Goal: Task Accomplishment & Management: Manage account settings

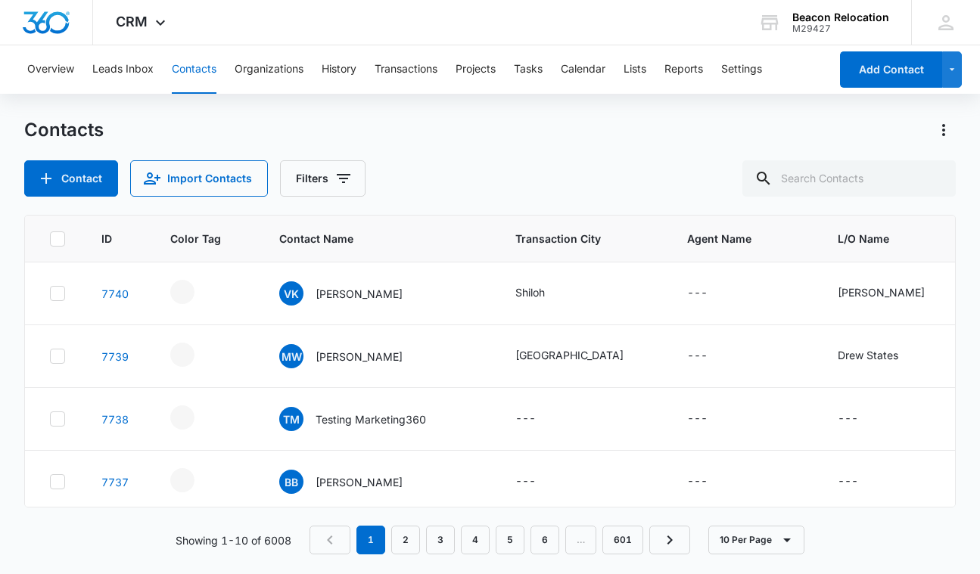
scroll to position [370, 0]
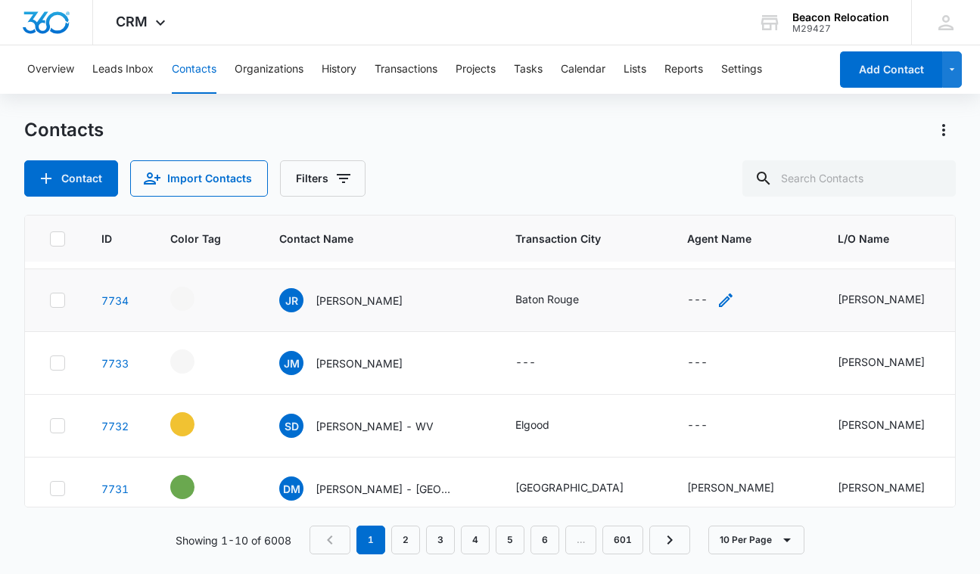
click at [716, 301] on icon "Agent Name - - Select to Edit Field" at bounding box center [725, 300] width 18 height 18
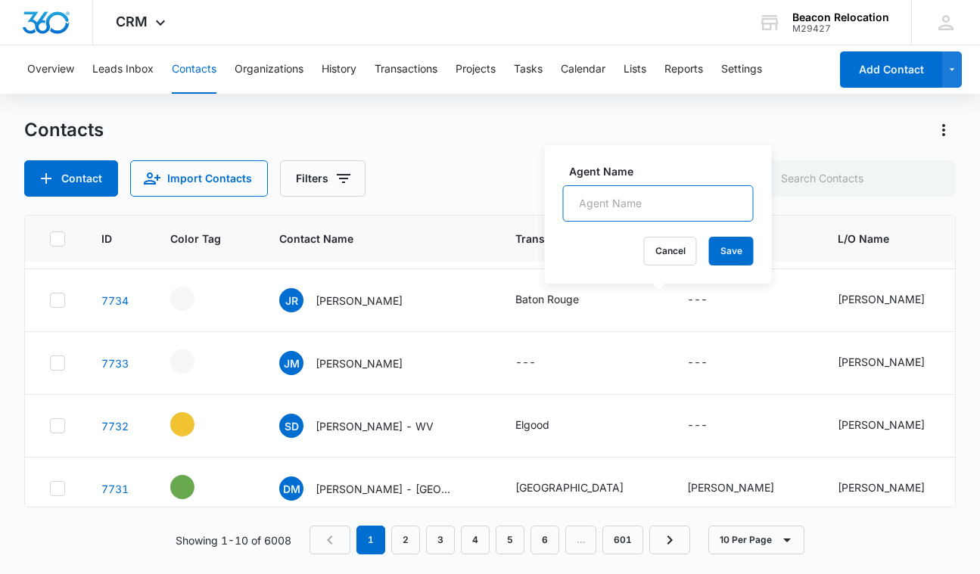
click at [639, 200] on input "Agent Name" at bounding box center [658, 203] width 191 height 36
type input "[PERSON_NAME]"
click at [722, 253] on button "Save" at bounding box center [731, 251] width 45 height 29
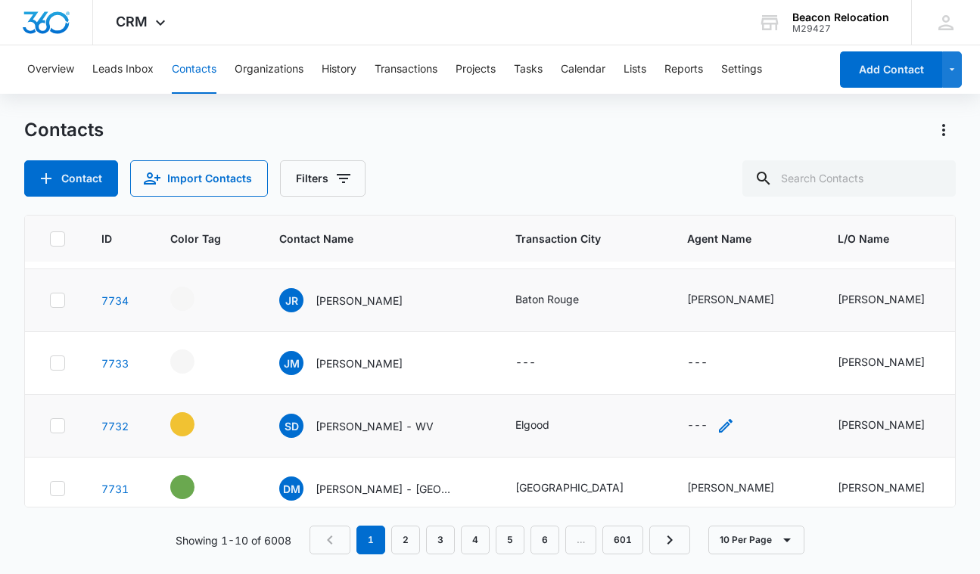
click at [719, 424] on icon "Agent Name - - Select to Edit Field" at bounding box center [726, 426] width 14 height 14
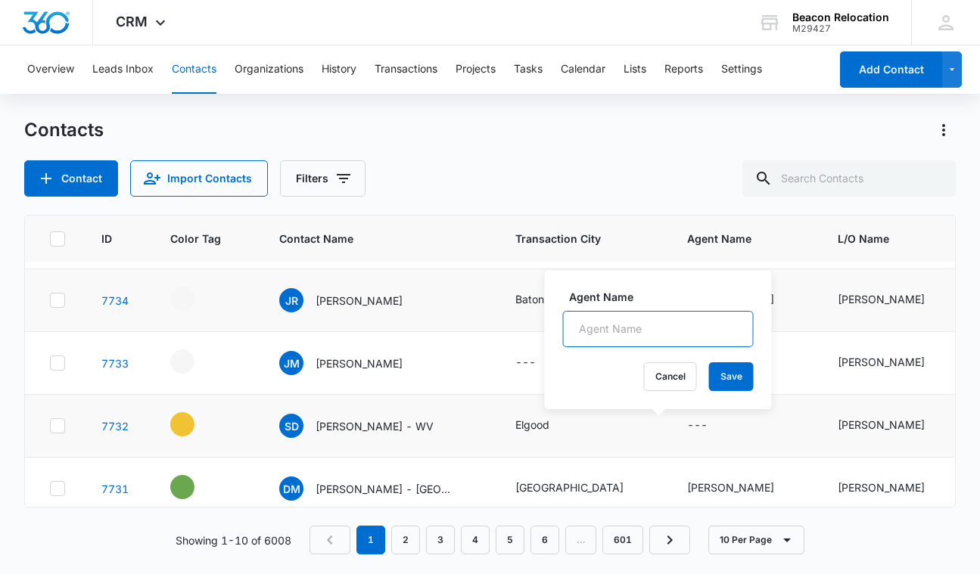
click at [657, 327] on input "Agent Name" at bounding box center [658, 329] width 191 height 36
type input "[PERSON_NAME]"
drag, startPoint x: 657, startPoint y: 327, endPoint x: 731, endPoint y: 377, distance: 88.7
click at [731, 377] on button "Save" at bounding box center [731, 376] width 45 height 29
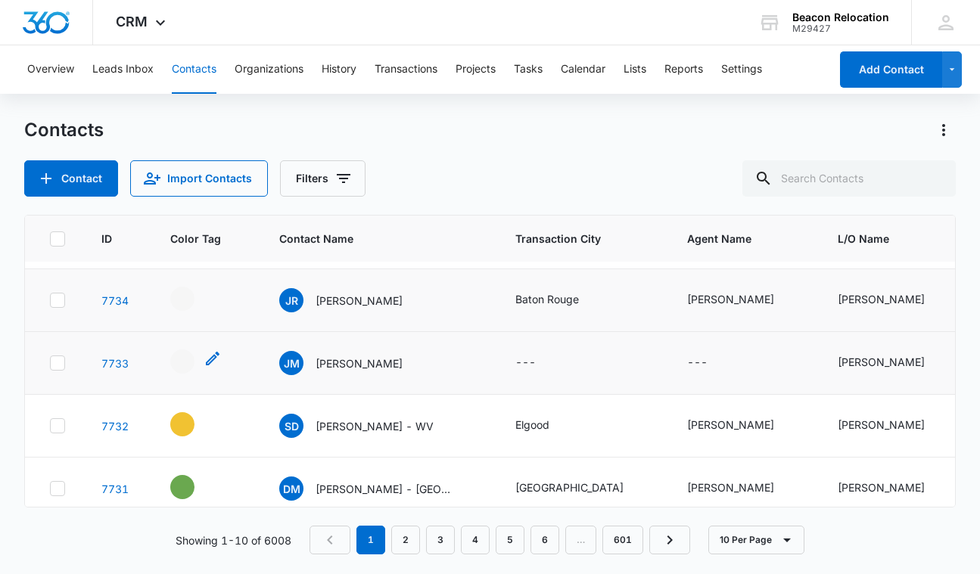
click at [209, 361] on icon "- - Select to Edit Field" at bounding box center [213, 359] width 14 height 14
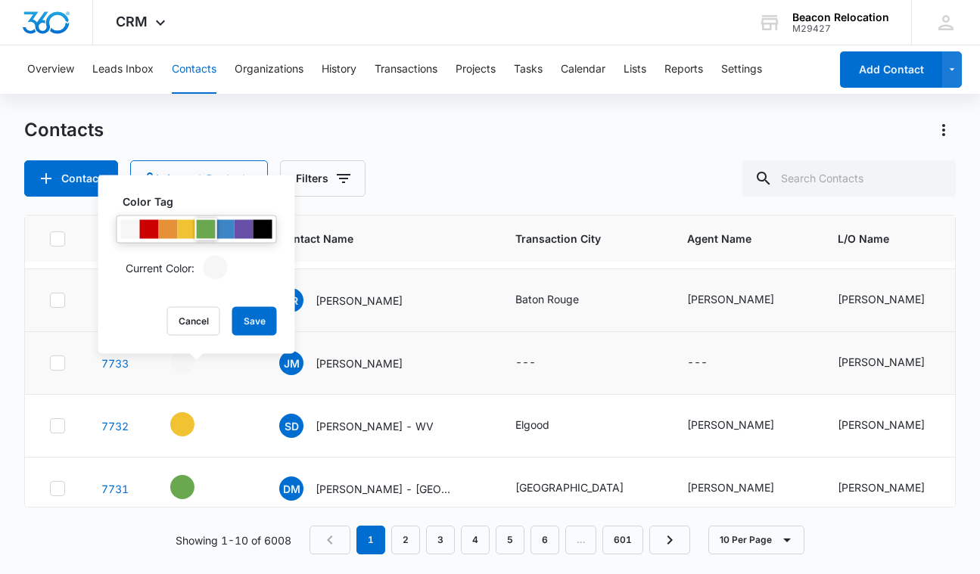
click at [203, 231] on div at bounding box center [206, 229] width 19 height 19
click at [250, 320] on button "Save" at bounding box center [254, 321] width 45 height 29
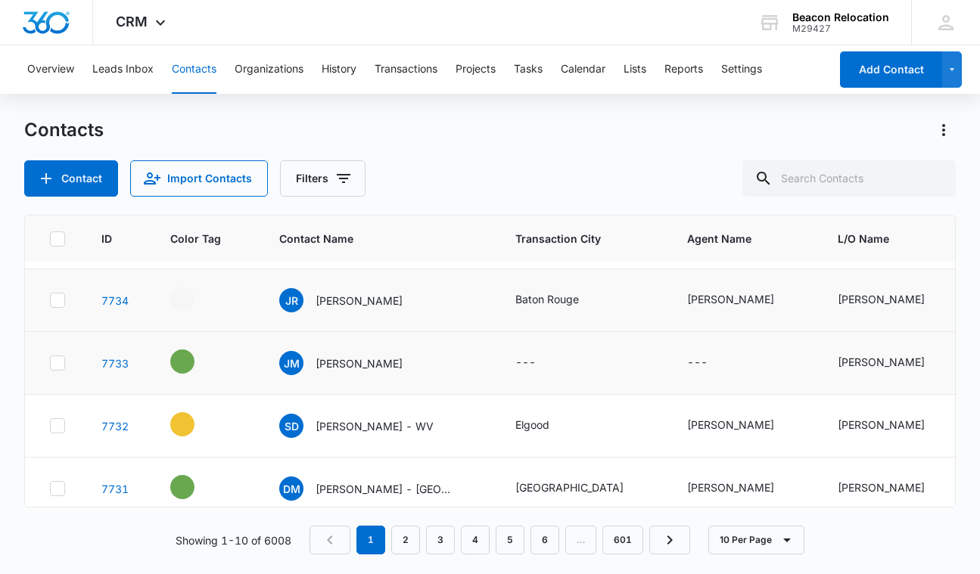
click at [414, 362] on icon "Contact Name - Justin Morell - Select to Edit Field" at bounding box center [421, 360] width 14 height 14
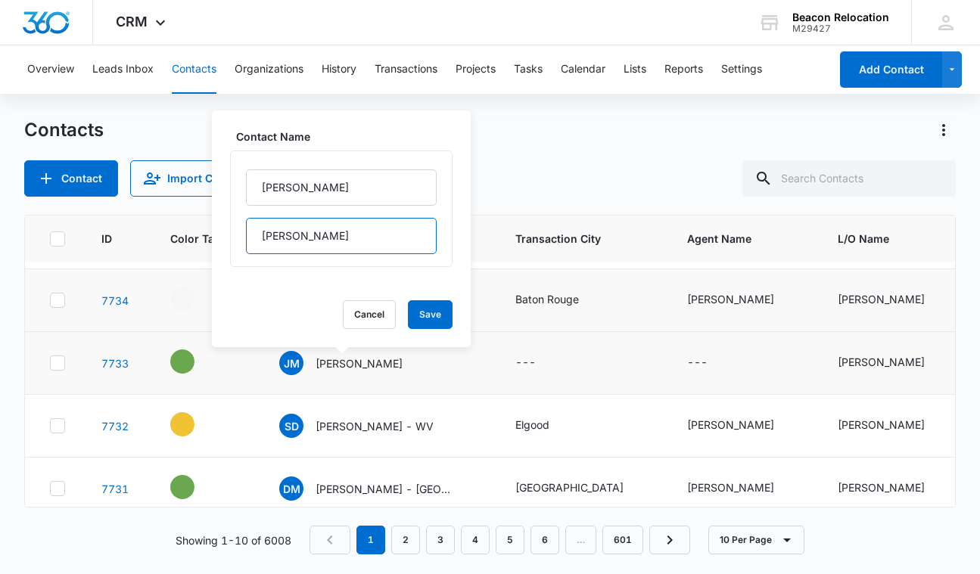
click at [351, 234] on input "[PERSON_NAME]" at bounding box center [341, 236] width 191 height 36
type input "[PERSON_NAME] - [GEOGRAPHIC_DATA]"
click at [438, 315] on button "Save" at bounding box center [430, 314] width 45 height 29
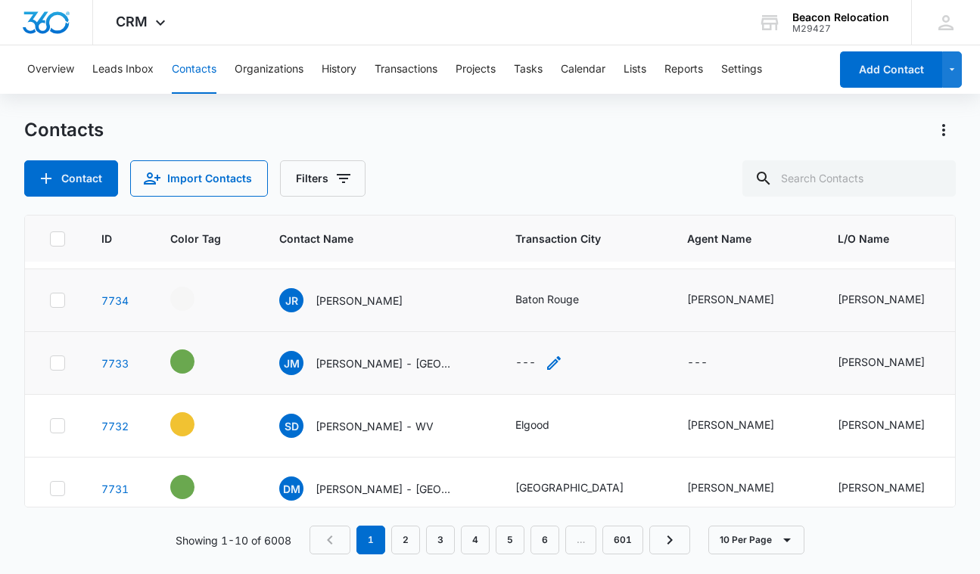
click at [547, 362] on icon "Transaction City - - Select to Edit Field" at bounding box center [554, 363] width 14 height 14
click at [529, 320] on button "Cancel" at bounding box center [525, 314] width 53 height 29
click at [719, 362] on icon "Agent Name - - Select to Edit Field" at bounding box center [726, 363] width 14 height 14
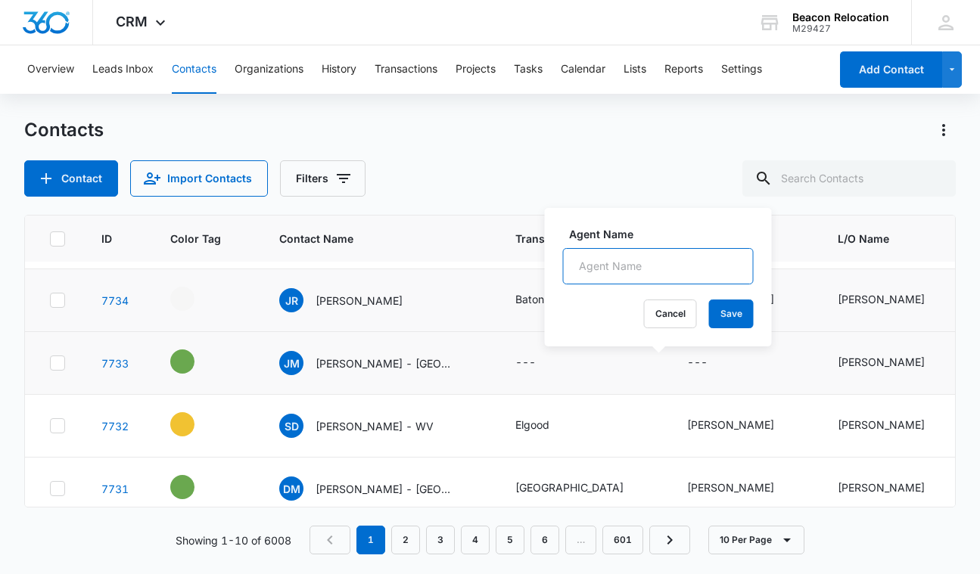
click at [632, 260] on input "Agent Name" at bounding box center [658, 266] width 191 height 36
type input "<"
type input "[PERSON_NAME]"
click at [725, 315] on button "Save" at bounding box center [731, 314] width 45 height 29
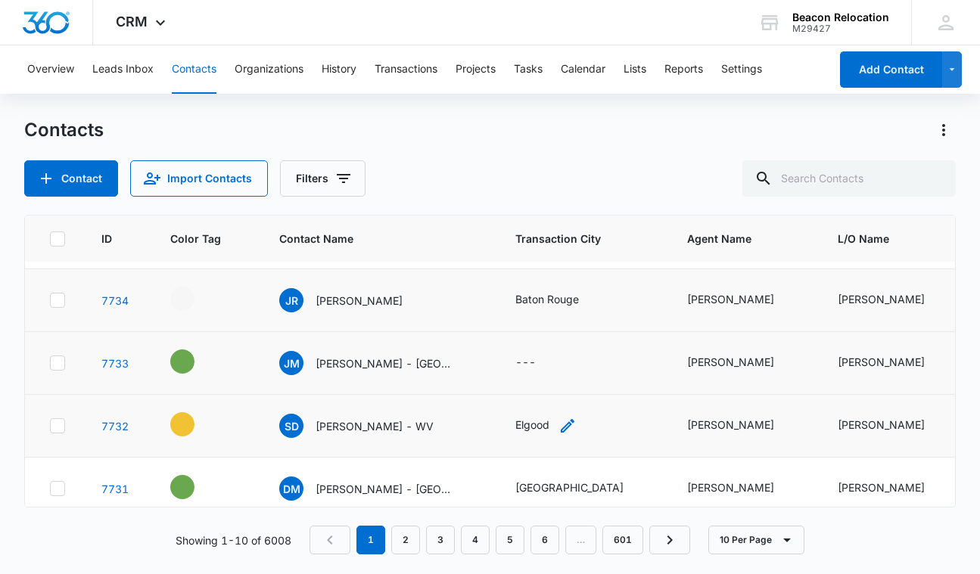
click at [560, 424] on icon "Transaction City - Elgood - Select to Edit Field" at bounding box center [567, 426] width 14 height 14
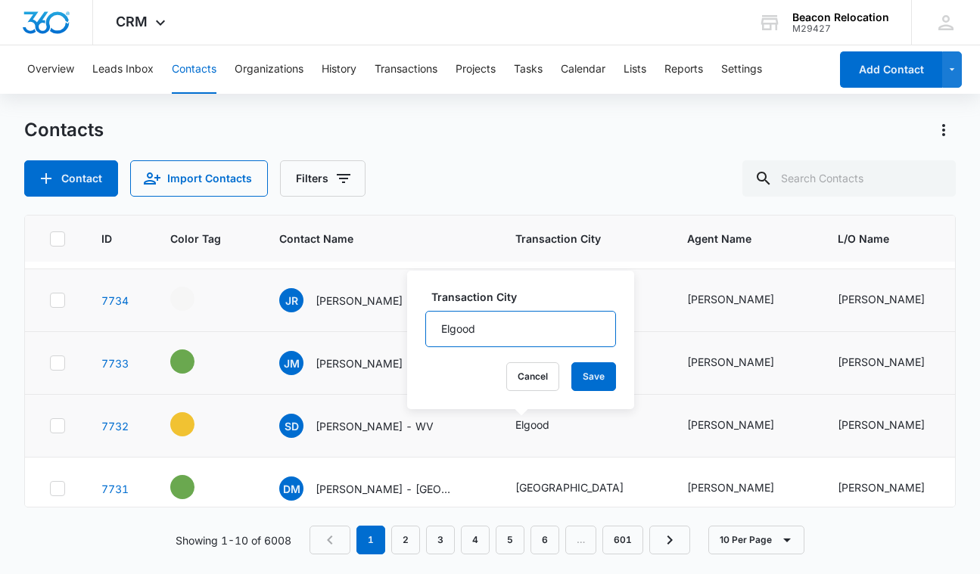
drag, startPoint x: 523, startPoint y: 322, endPoint x: 447, endPoint y: 322, distance: 75.6
click at [442, 321] on input "Elgood" at bounding box center [520, 329] width 191 height 36
drag, startPoint x: 501, startPoint y: 326, endPoint x: 410, endPoint y: 326, distance: 91.5
click at [410, 326] on div "Transaction City Elgood Cancel Save" at bounding box center [520, 340] width 227 height 138
type input "[PERSON_NAME]"
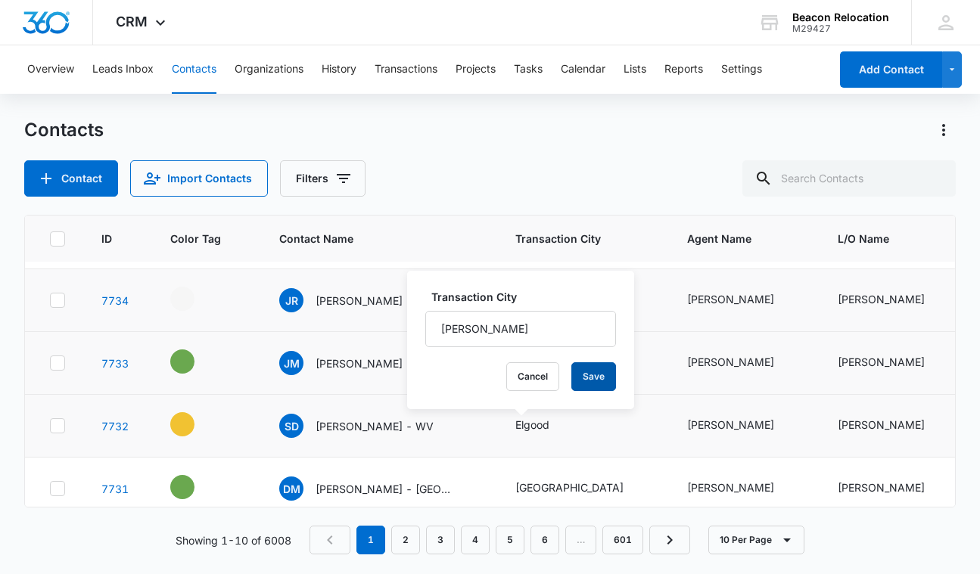
click at [602, 383] on button "Save" at bounding box center [593, 376] width 45 height 29
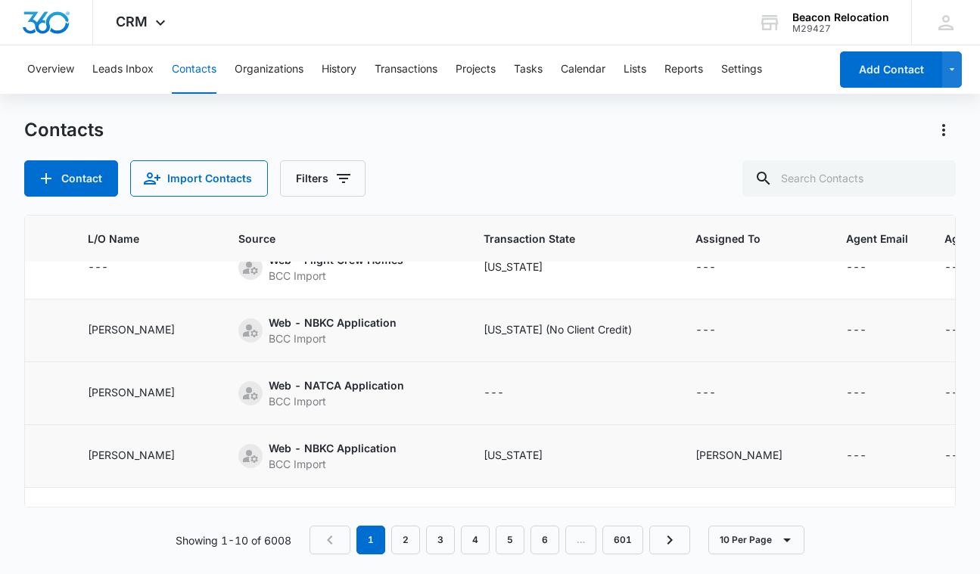
scroll to position [340, 748]
click at [514, 392] on icon "Transaction State - - Select to Edit Field" at bounding box center [523, 393] width 18 height 18
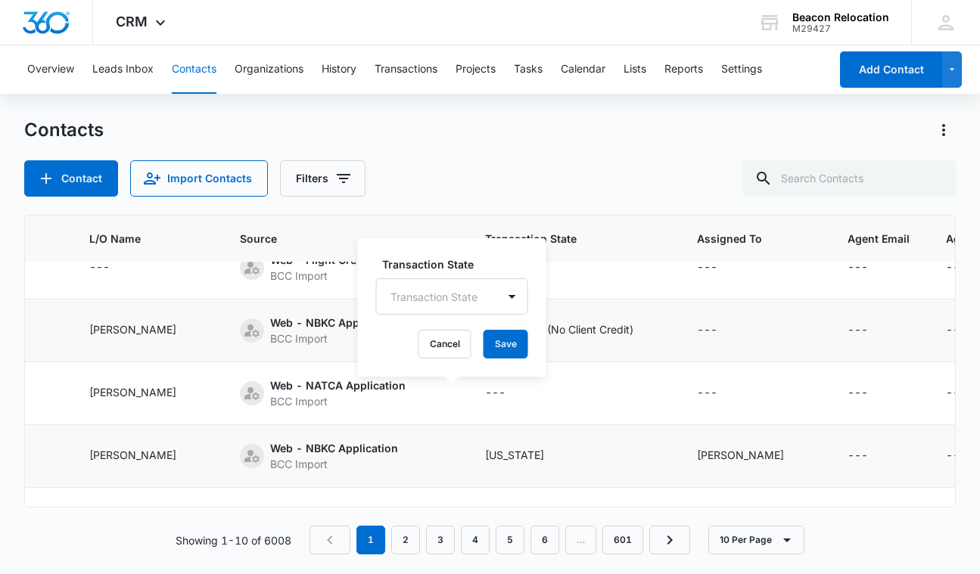
click at [455, 293] on div "Transaction State" at bounding box center [433, 297] width 87 height 16
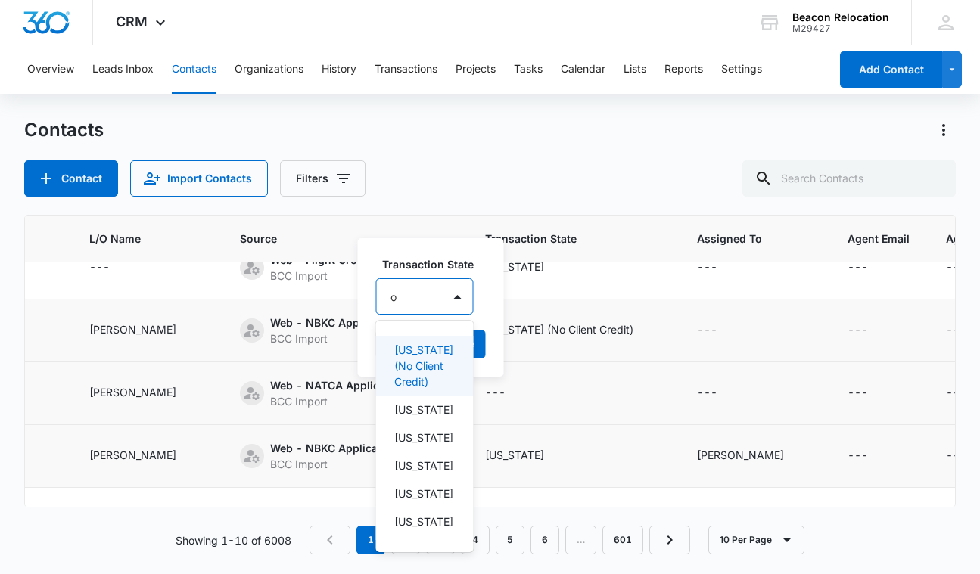
type input "oh"
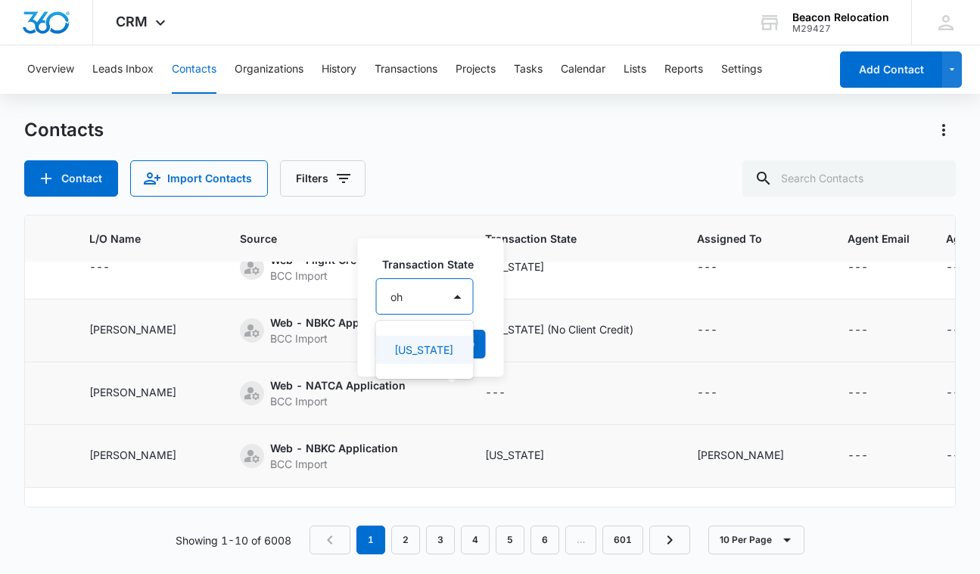
click at [424, 355] on div "[US_STATE]" at bounding box center [423, 350] width 58 height 16
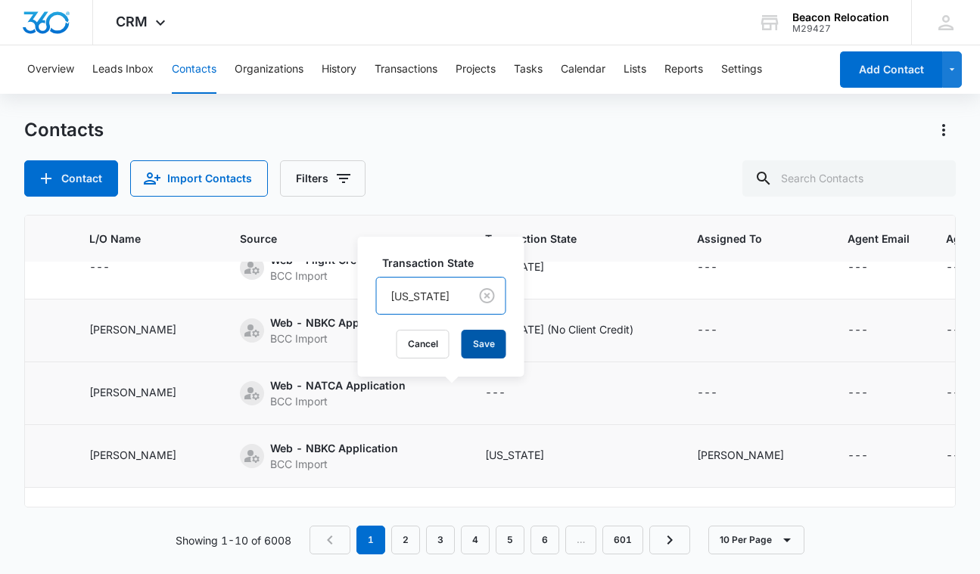
click at [461, 342] on button "Save" at bounding box center [483, 344] width 45 height 29
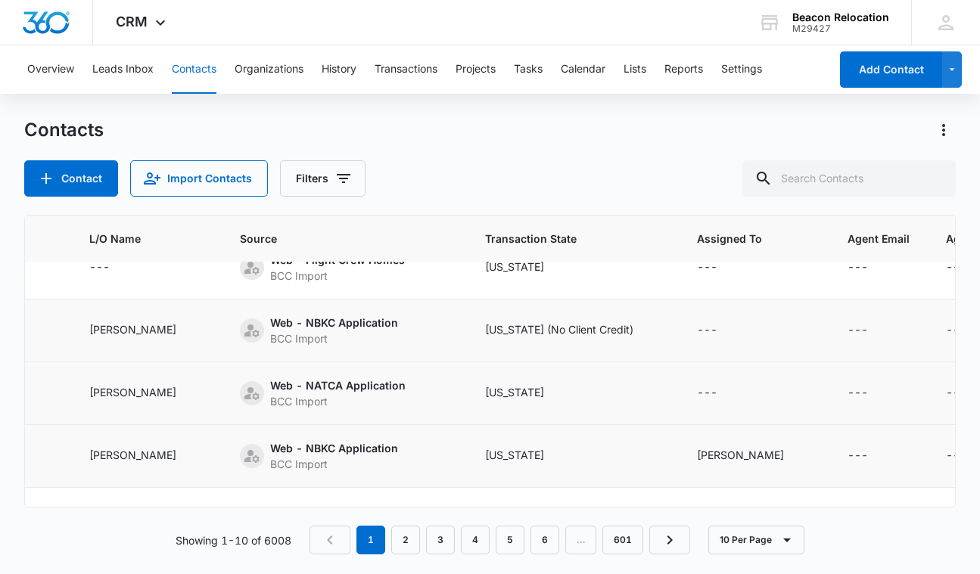
click at [728, 390] on icon "Assigned To - - Select to Edit Field" at bounding box center [735, 394] width 14 height 14
click at [675, 290] on div "Assigned To" at bounding box center [637, 297] width 95 height 34
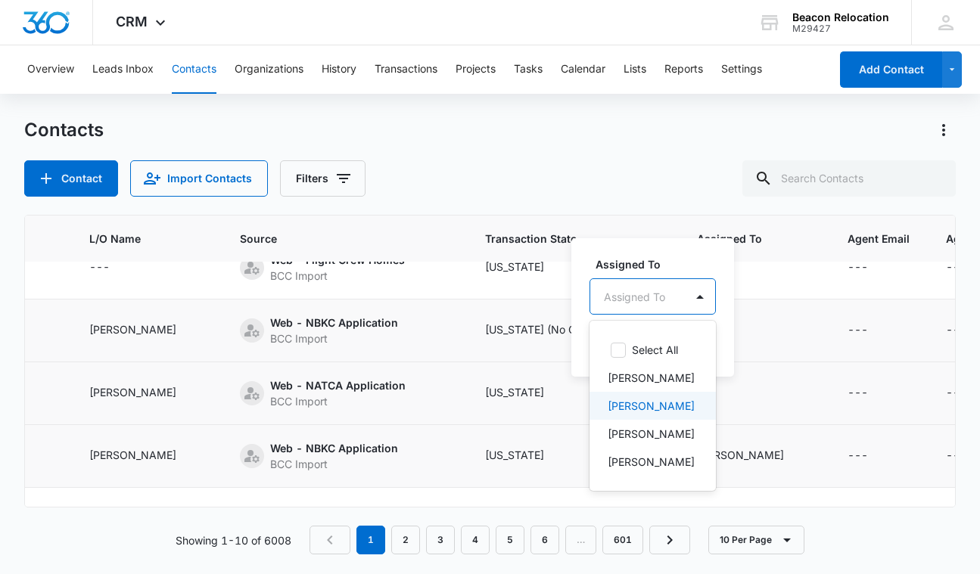
click at [652, 410] on p "[PERSON_NAME]" at bounding box center [650, 406] width 87 height 16
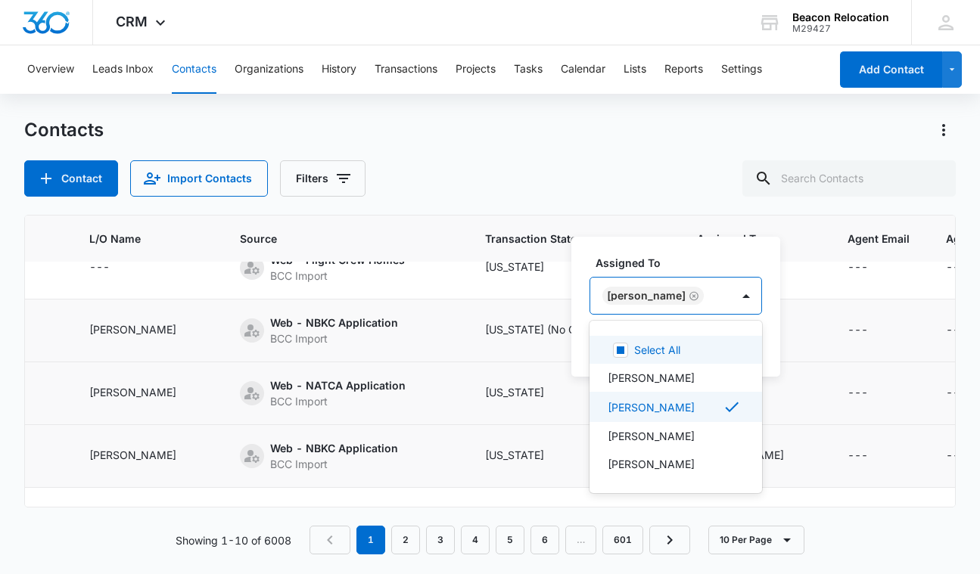
click at [703, 291] on div "[PERSON_NAME]" at bounding box center [660, 296] width 141 height 36
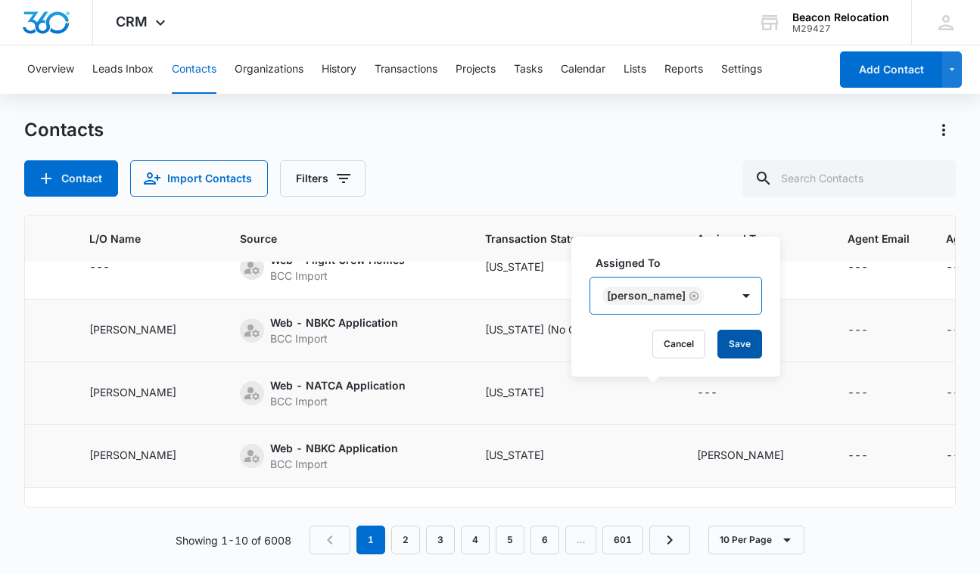
click at [720, 349] on button "Save" at bounding box center [739, 344] width 45 height 29
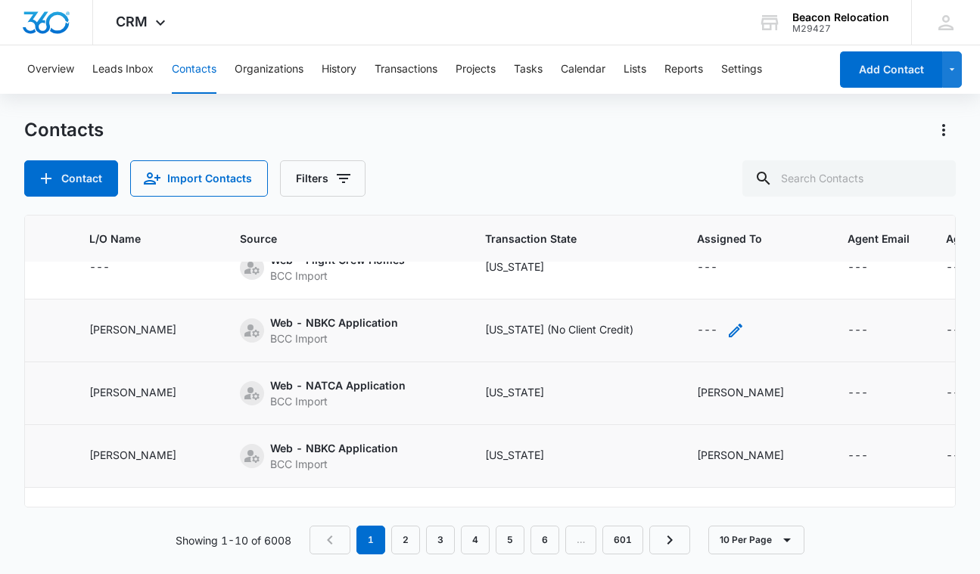
click at [726, 329] on icon "Assigned To - - Select to Edit Field" at bounding box center [735, 330] width 18 height 18
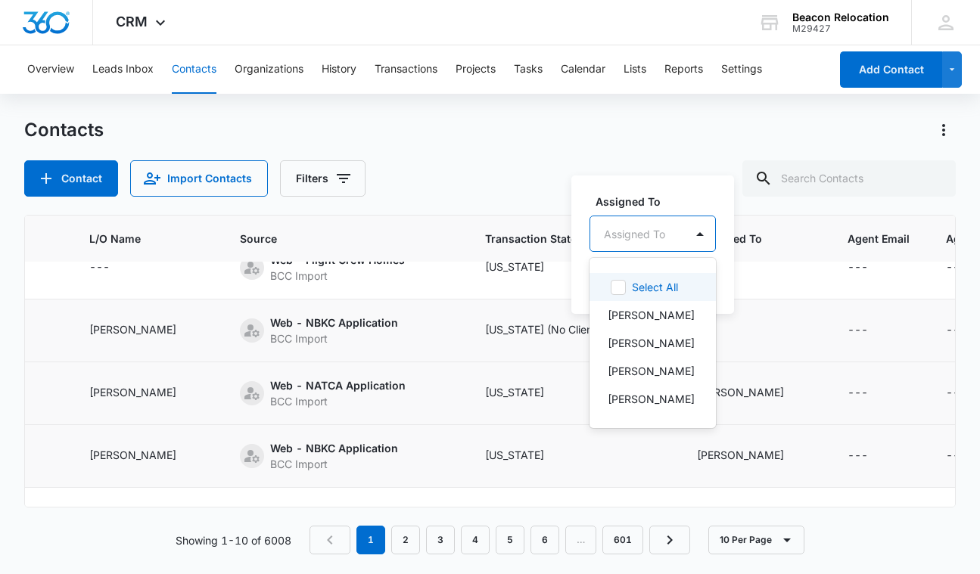
click at [661, 230] on div "Assigned To" at bounding box center [634, 234] width 61 height 16
click at [647, 370] on p "[PERSON_NAME]" at bounding box center [650, 371] width 87 height 16
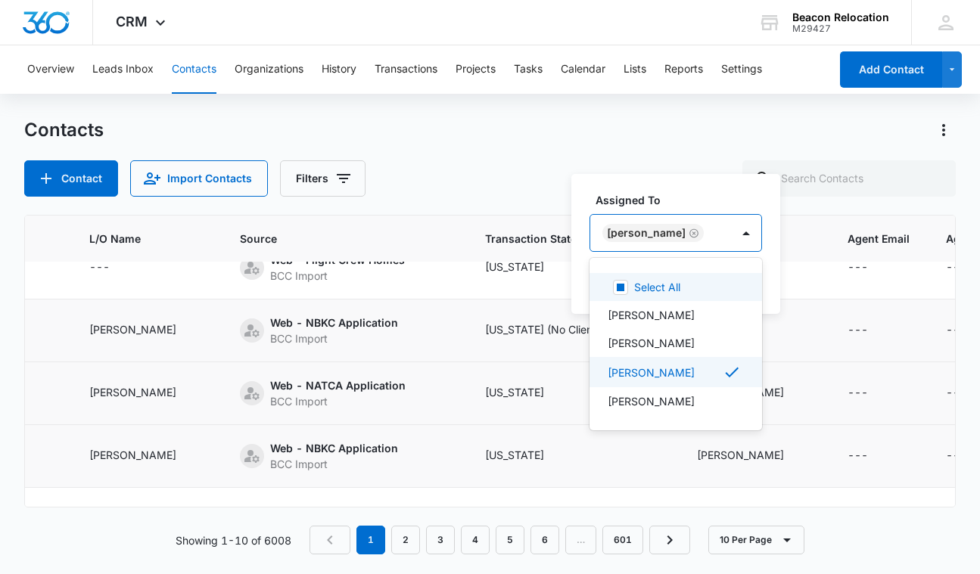
click at [701, 232] on div "[PERSON_NAME]" at bounding box center [660, 233] width 141 height 36
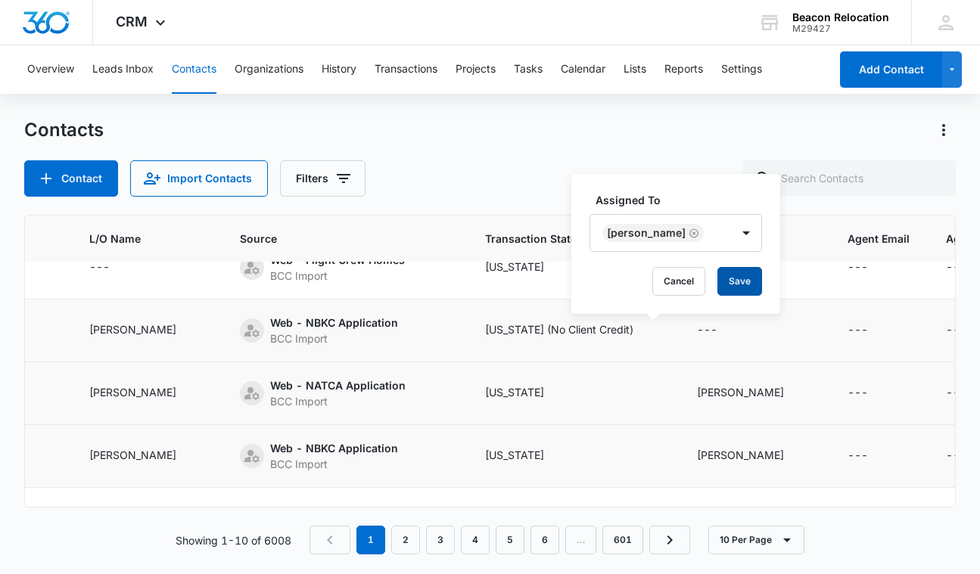
click at [723, 278] on button "Save" at bounding box center [739, 281] width 45 height 29
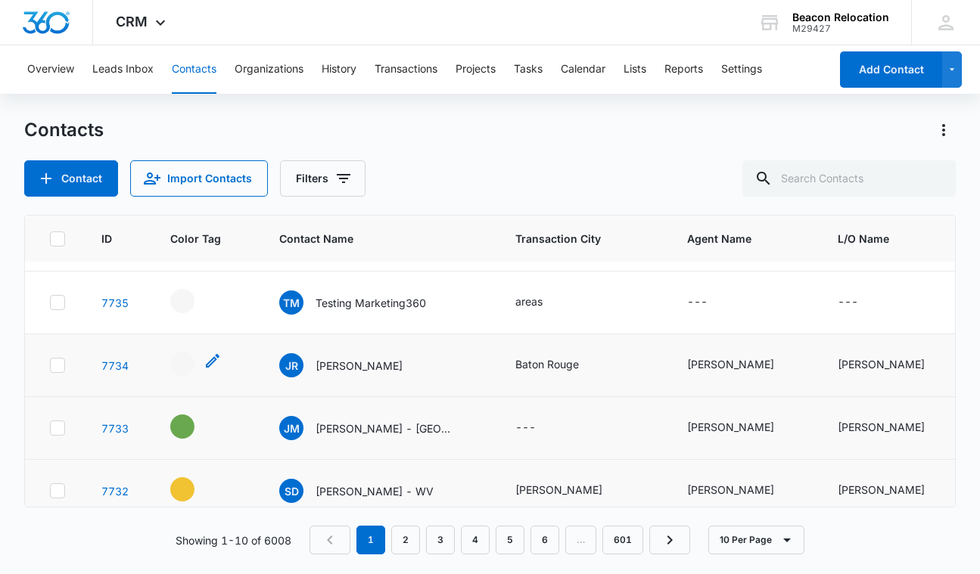
scroll to position [305, 0]
click at [210, 359] on icon "- - Select to Edit Field" at bounding box center [212, 361] width 18 height 18
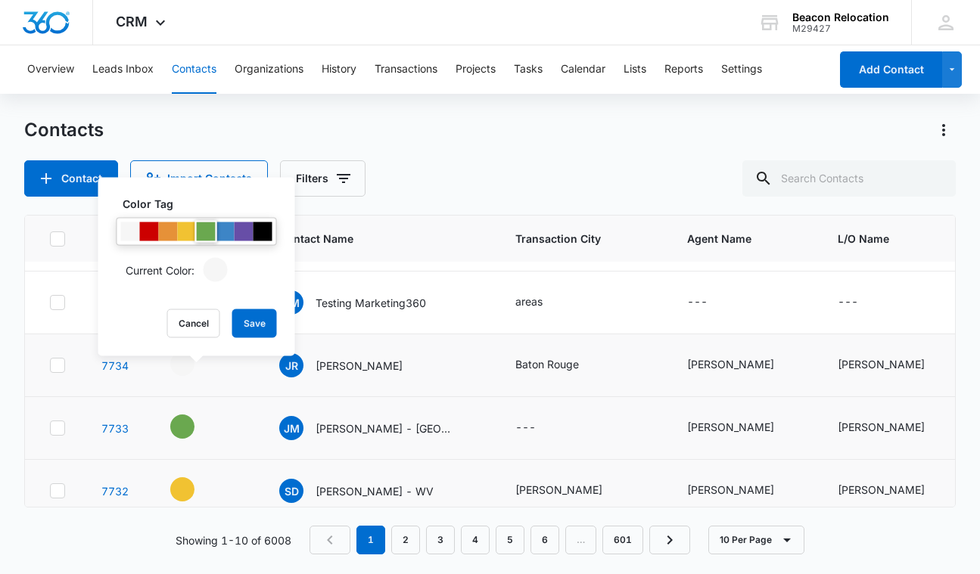
click at [205, 230] on div at bounding box center [206, 231] width 19 height 19
click at [242, 318] on button "Save" at bounding box center [254, 323] width 45 height 29
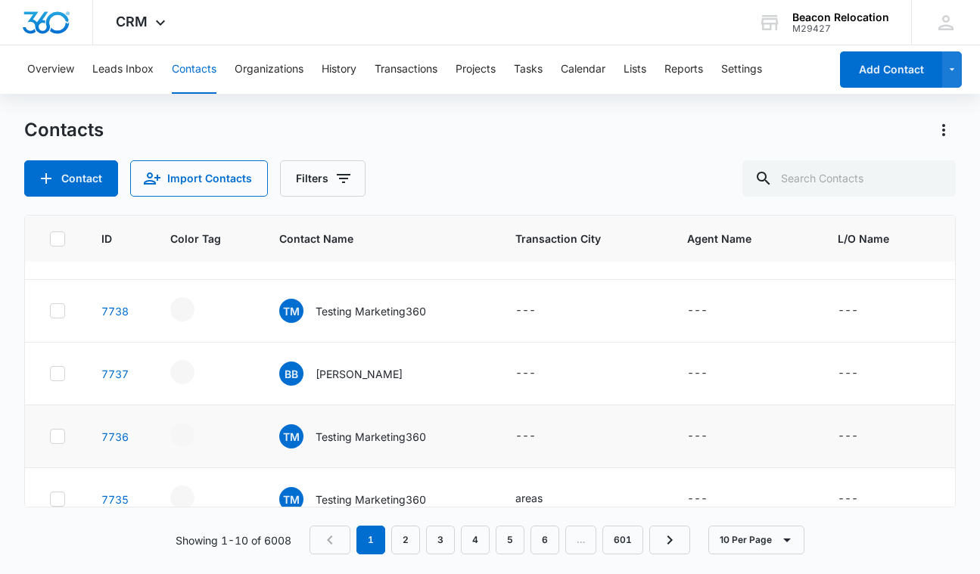
scroll to position [107, 0]
click at [348, 374] on p "[PERSON_NAME]" at bounding box center [358, 376] width 87 height 16
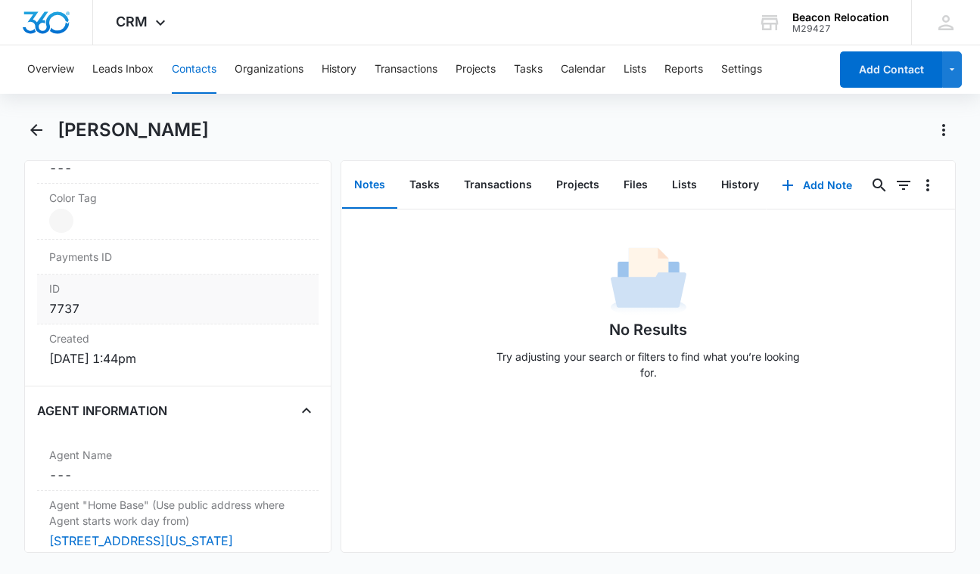
scroll to position [890, 0]
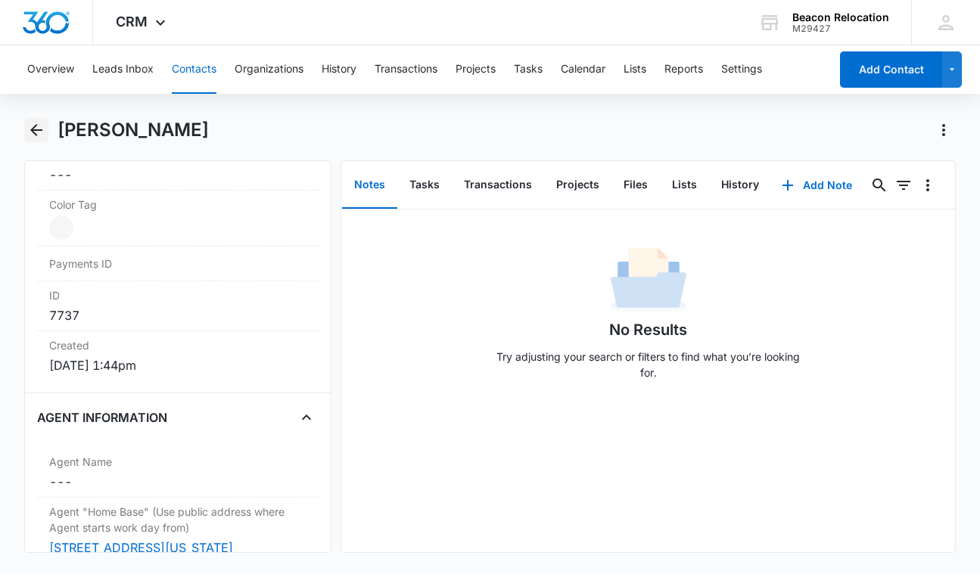
click at [36, 127] on icon "Back" at bounding box center [36, 130] width 18 height 18
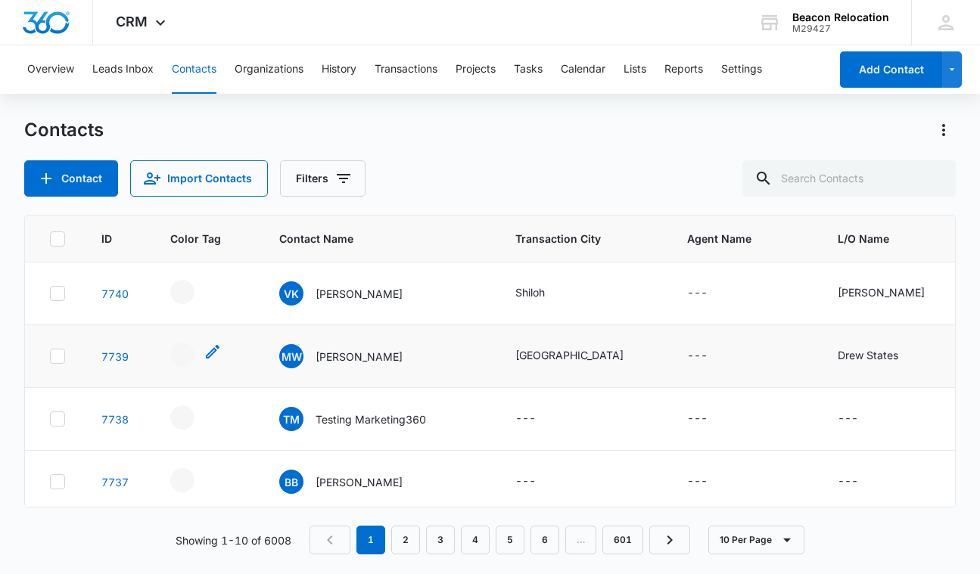
click at [212, 350] on icon "- - Select to Edit Field" at bounding box center [213, 352] width 14 height 14
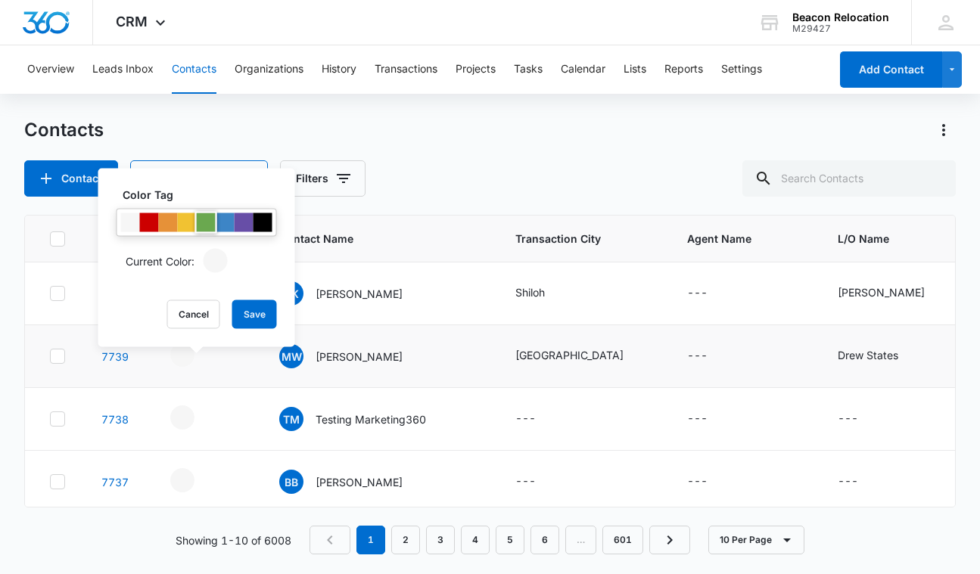
click at [211, 219] on div at bounding box center [206, 222] width 19 height 19
click at [190, 224] on div at bounding box center [187, 222] width 19 height 19
click at [260, 318] on button "Save" at bounding box center [254, 314] width 45 height 29
click at [716, 289] on icon "Agent Name - - Select to Edit Field" at bounding box center [725, 293] width 18 height 18
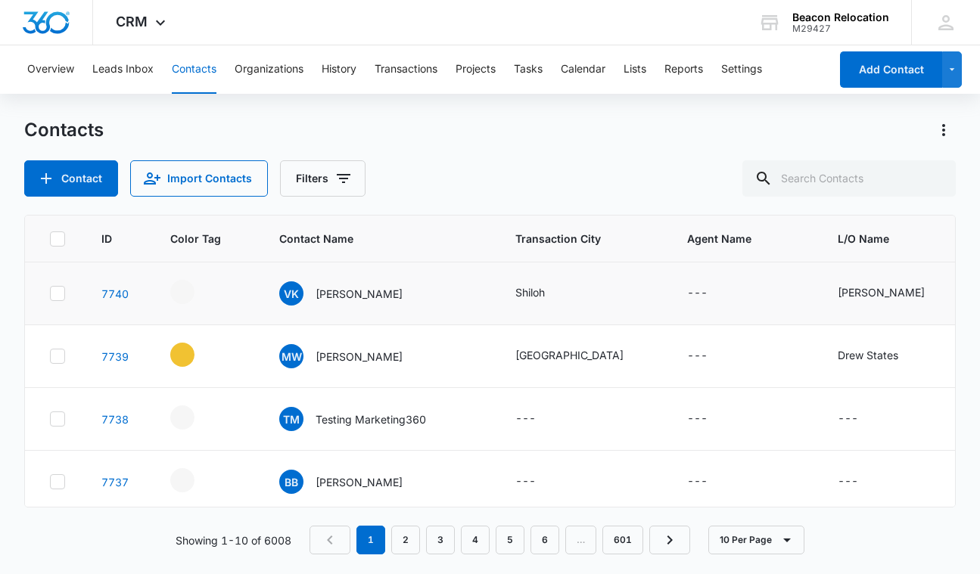
click at [650, 194] on div "Contact Import Contacts Filters" at bounding box center [489, 178] width 930 height 36
click at [414, 354] on icon "Contact Name - Michael Wylie - Select to Edit Field" at bounding box center [421, 353] width 14 height 14
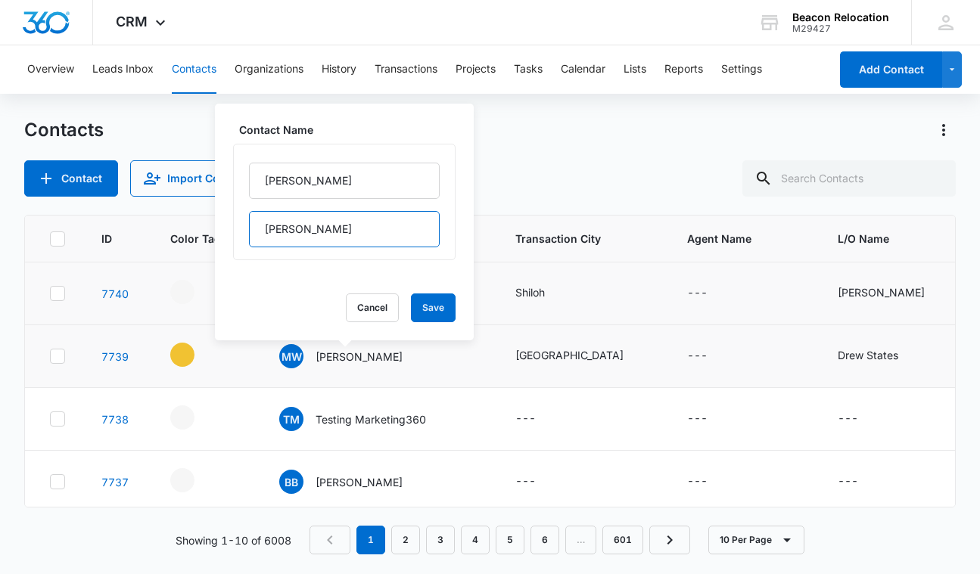
click at [340, 240] on input "[PERSON_NAME]" at bounding box center [344, 229] width 191 height 36
type input "[PERSON_NAME] - AZ"
click at [445, 316] on button "Save" at bounding box center [433, 307] width 45 height 29
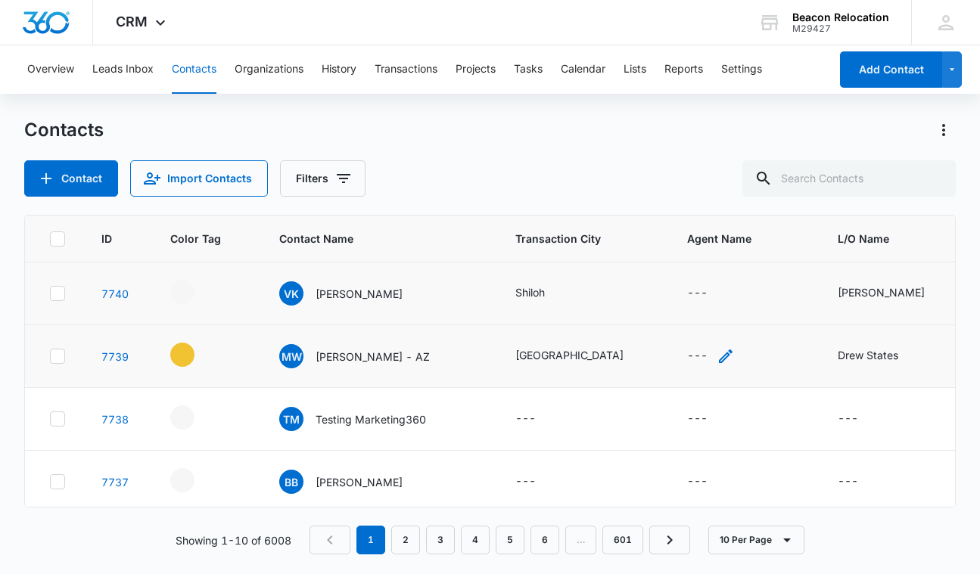
click at [716, 356] on icon "Agent Name - - Select to Edit Field" at bounding box center [725, 356] width 18 height 18
click at [626, 257] on input "Agent Name" at bounding box center [658, 259] width 191 height 36
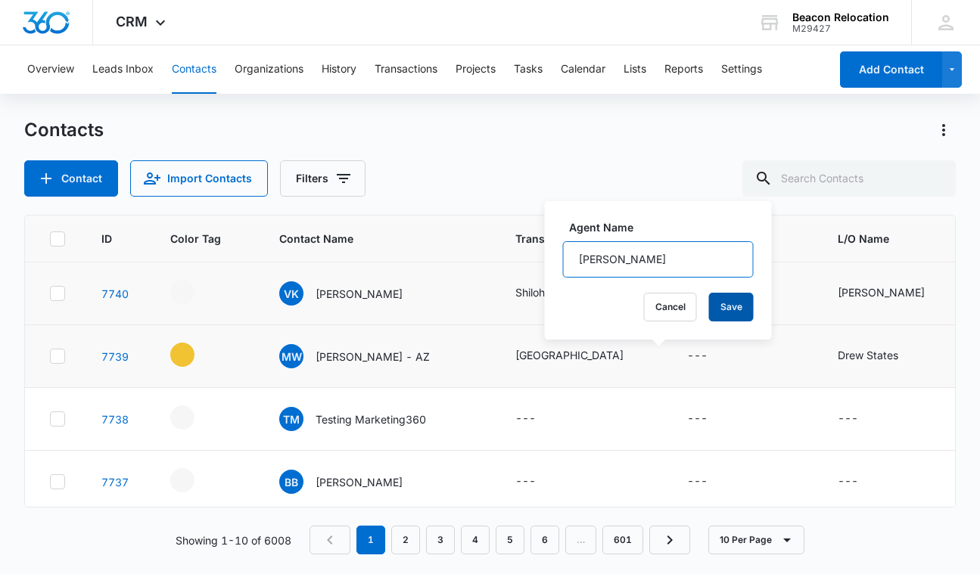
type input "[PERSON_NAME]"
click at [735, 300] on button "Save" at bounding box center [731, 307] width 45 height 29
click at [214, 287] on icon "- - Select to Edit Field" at bounding box center [212, 289] width 18 height 18
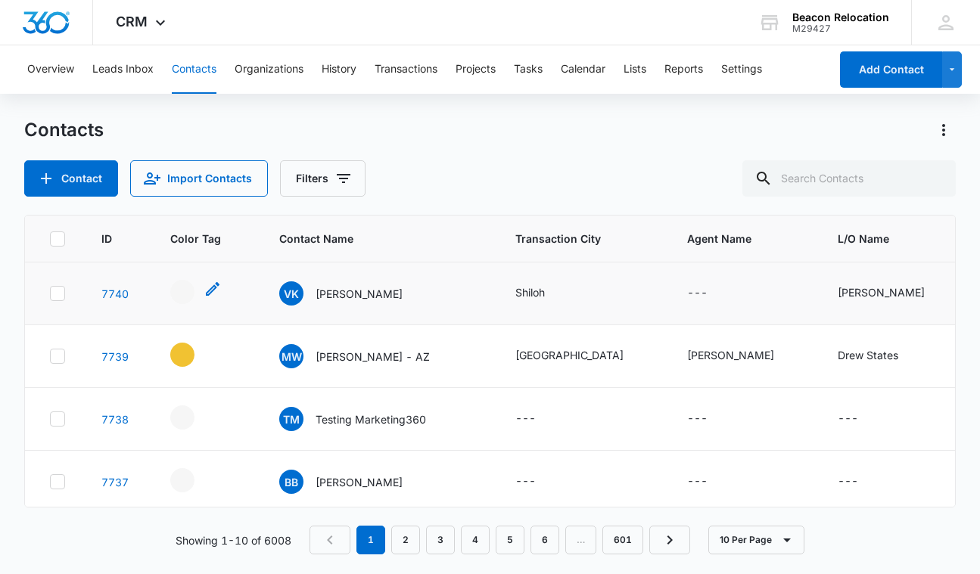
click at [213, 292] on icon "- - Select to Edit Field" at bounding box center [212, 289] width 18 height 18
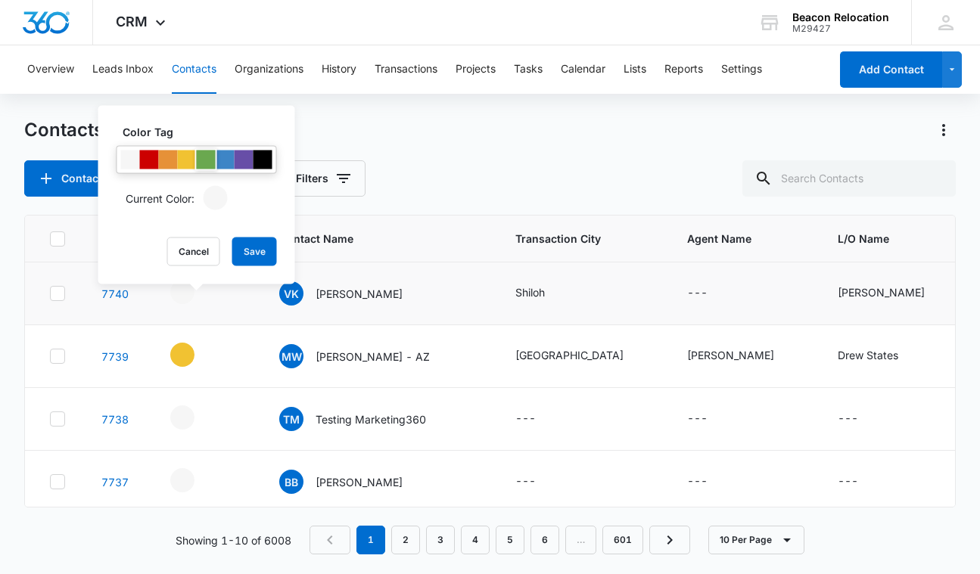
click at [206, 159] on div at bounding box center [206, 160] width 19 height 19
click at [247, 260] on button "Save" at bounding box center [254, 252] width 45 height 29
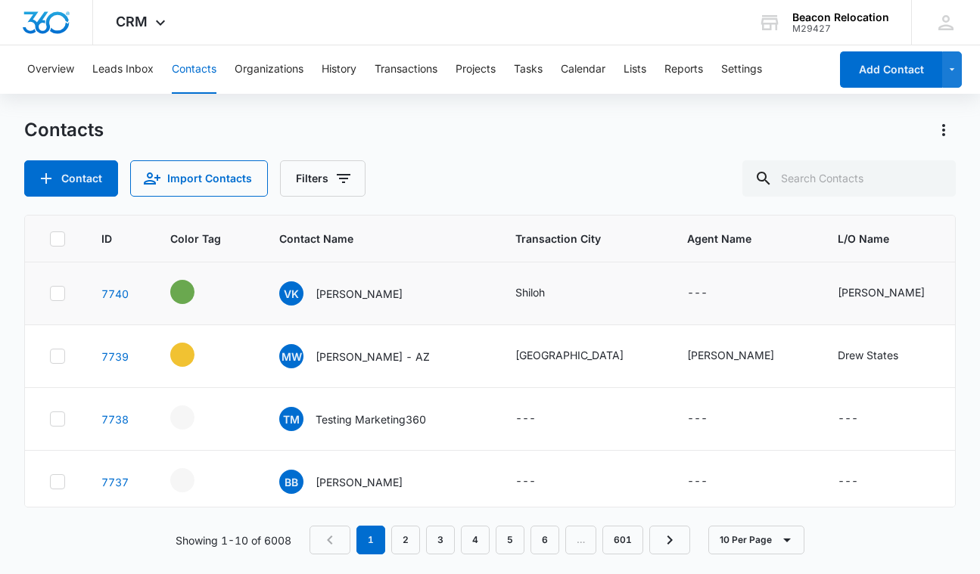
click at [414, 291] on icon "Contact Name - Victoria Kastelik - Select to Edit Field" at bounding box center [421, 291] width 14 height 14
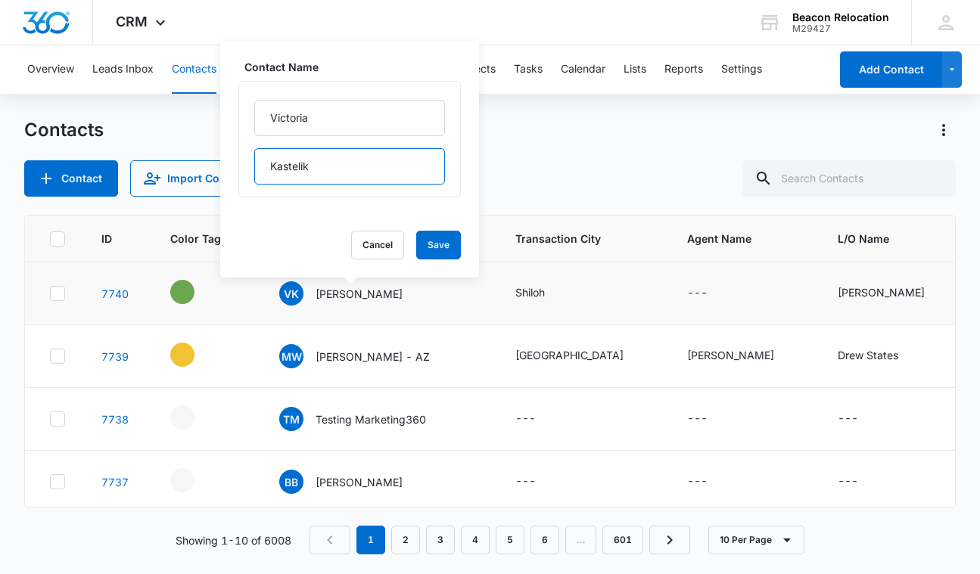
click at [360, 171] on input "Kastelik" at bounding box center [349, 166] width 191 height 36
type input "Kastelik - WV"
click at [437, 239] on button "Save" at bounding box center [438, 245] width 45 height 29
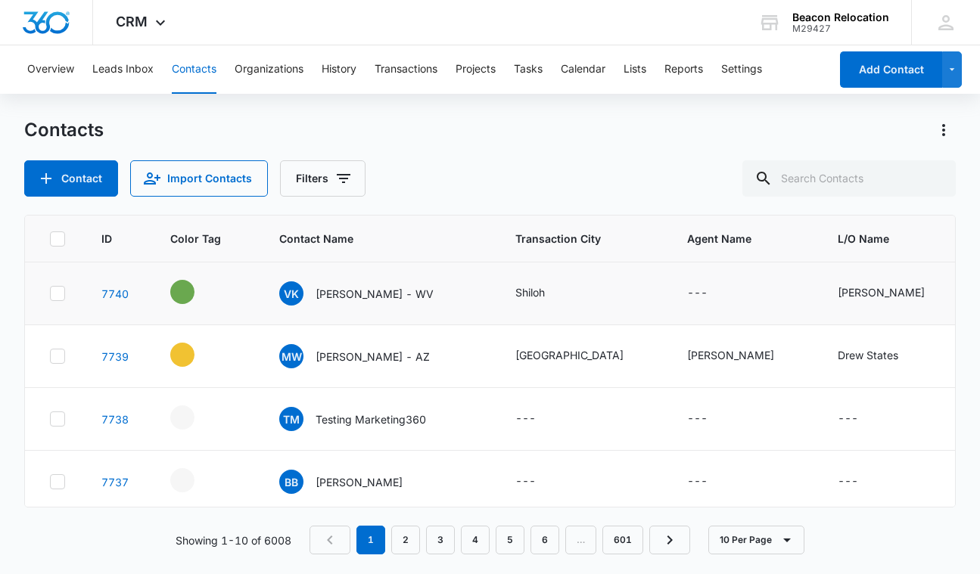
click at [716, 292] on icon "Agent Name - - Select to Edit Field" at bounding box center [725, 293] width 18 height 18
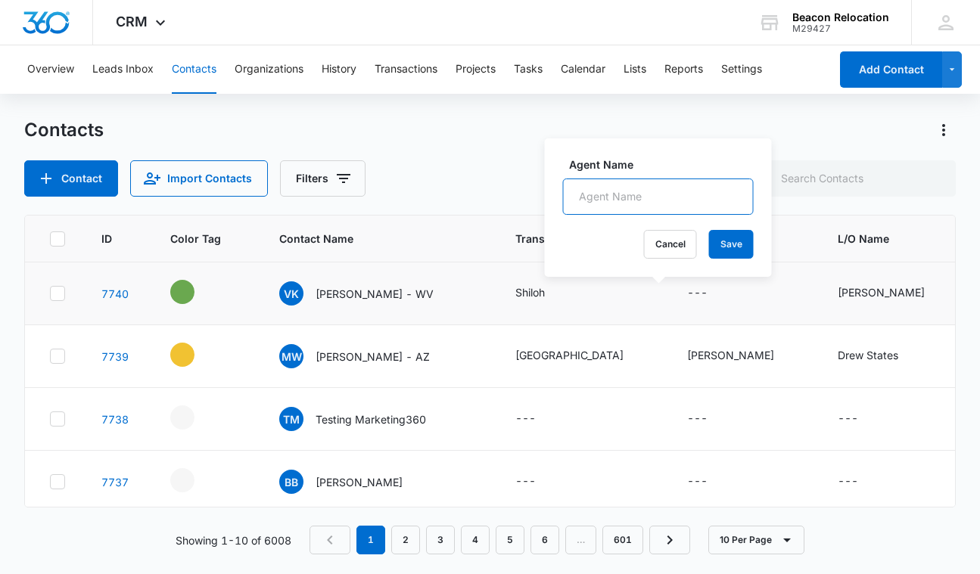
click at [653, 197] on input "Agent Name" at bounding box center [658, 197] width 191 height 36
type input "[PERSON_NAME]"
click at [744, 238] on button "Save" at bounding box center [731, 244] width 45 height 29
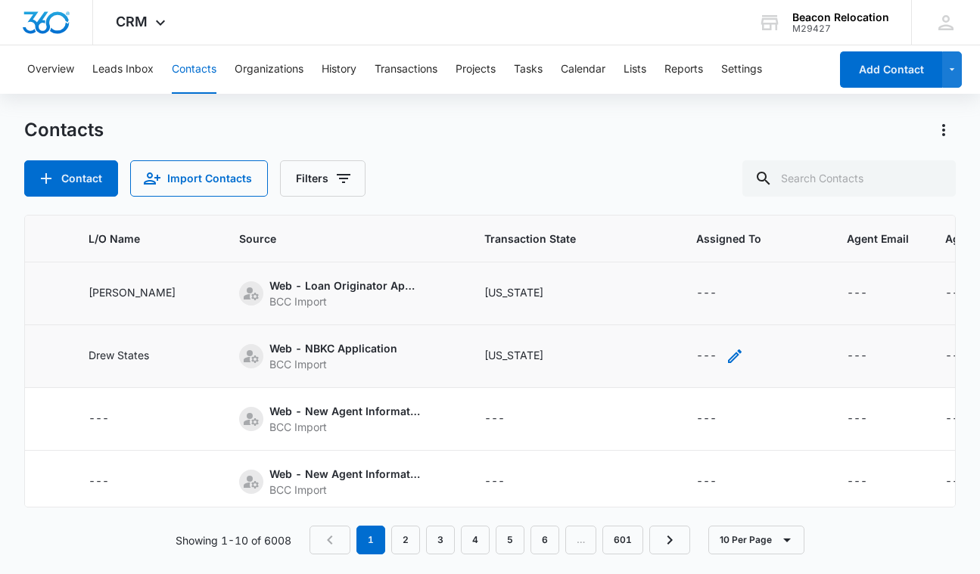
scroll to position [0, 748]
click at [726, 356] on icon "Assigned To - - Select to Edit Field" at bounding box center [735, 356] width 18 height 18
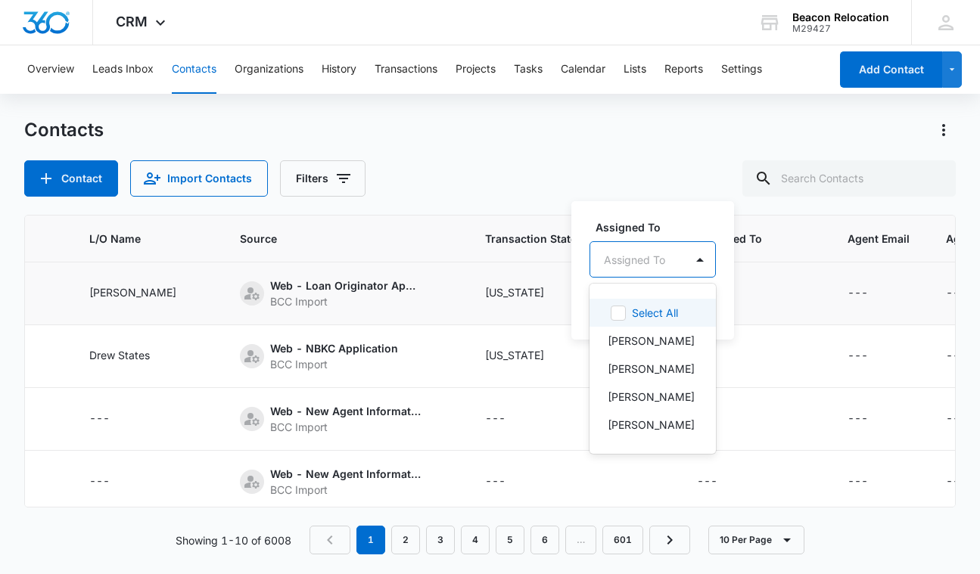
click at [650, 256] on div "Assigned To" at bounding box center [634, 260] width 61 height 16
click at [643, 396] on p "[PERSON_NAME]" at bounding box center [650, 397] width 87 height 16
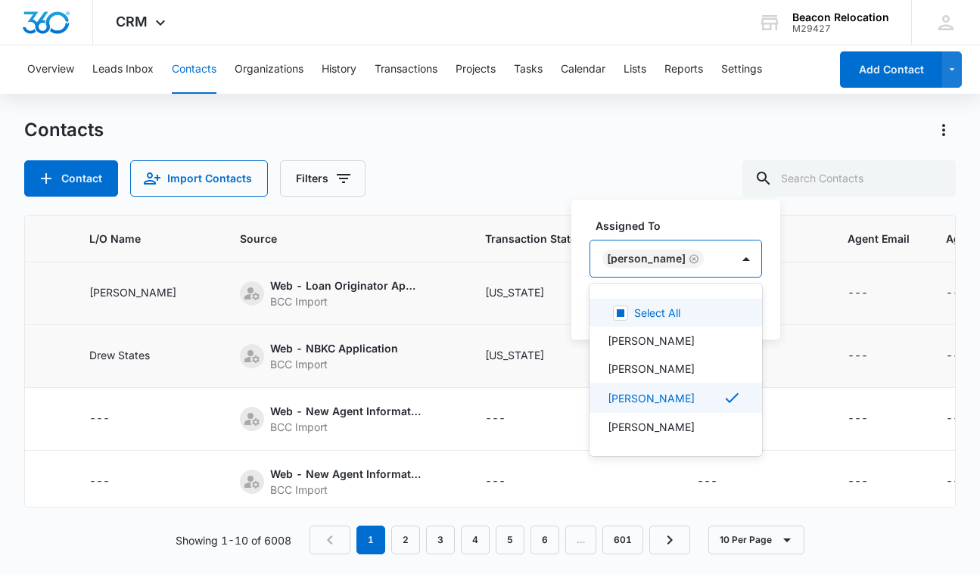
click at [709, 247] on div "[PERSON_NAME]" at bounding box center [660, 259] width 141 height 36
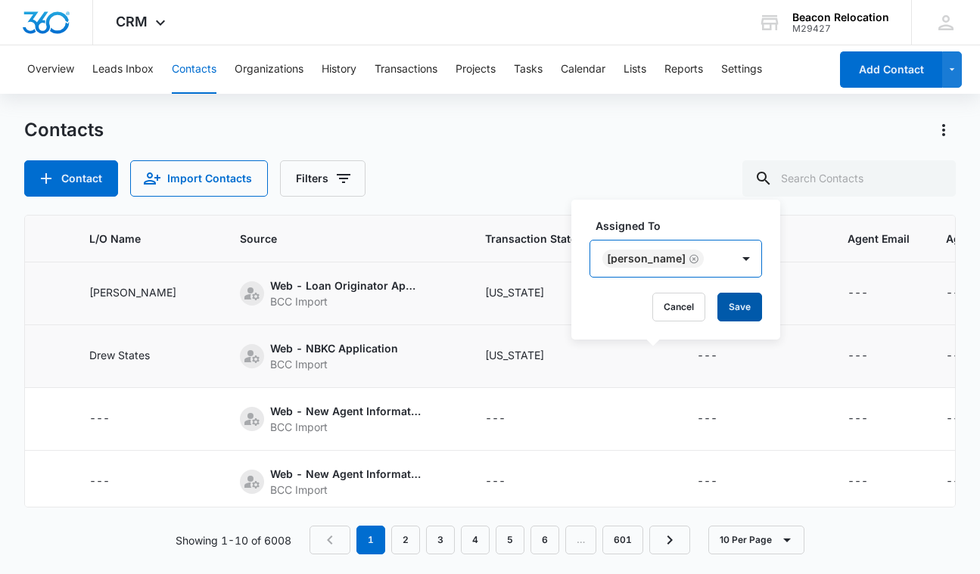
click at [722, 297] on button "Save" at bounding box center [739, 307] width 45 height 29
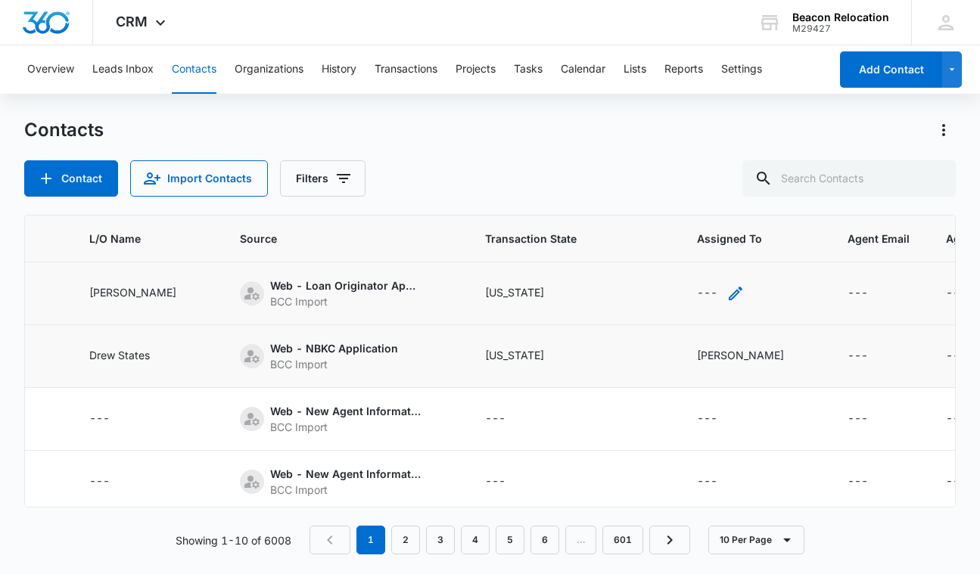
click at [726, 288] on icon "Assigned To - - Select to Edit Field" at bounding box center [735, 293] width 18 height 18
click at [660, 188] on div at bounding box center [634, 197] width 61 height 19
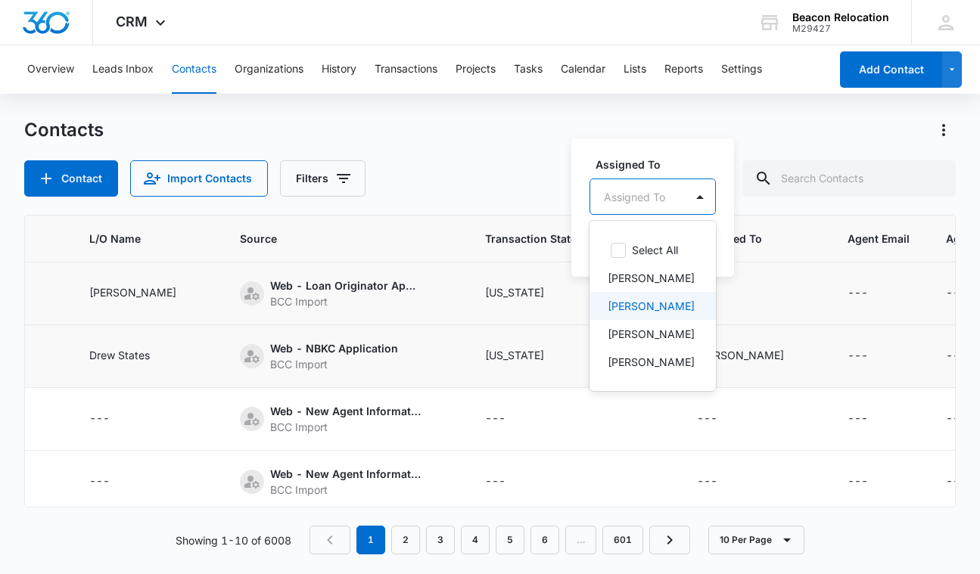
click at [637, 307] on p "[PERSON_NAME]" at bounding box center [650, 306] width 87 height 16
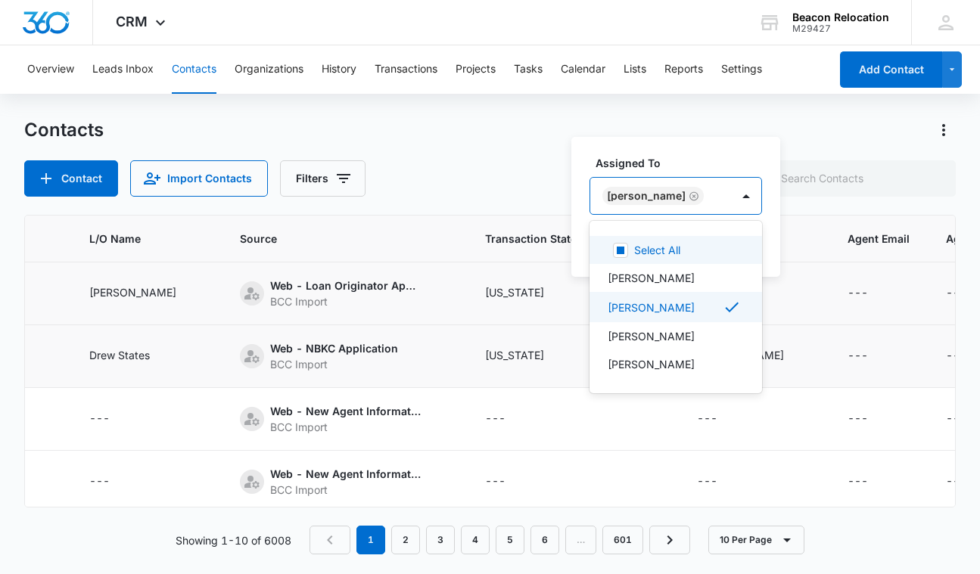
click at [706, 192] on div "[PERSON_NAME]" at bounding box center [660, 196] width 141 height 36
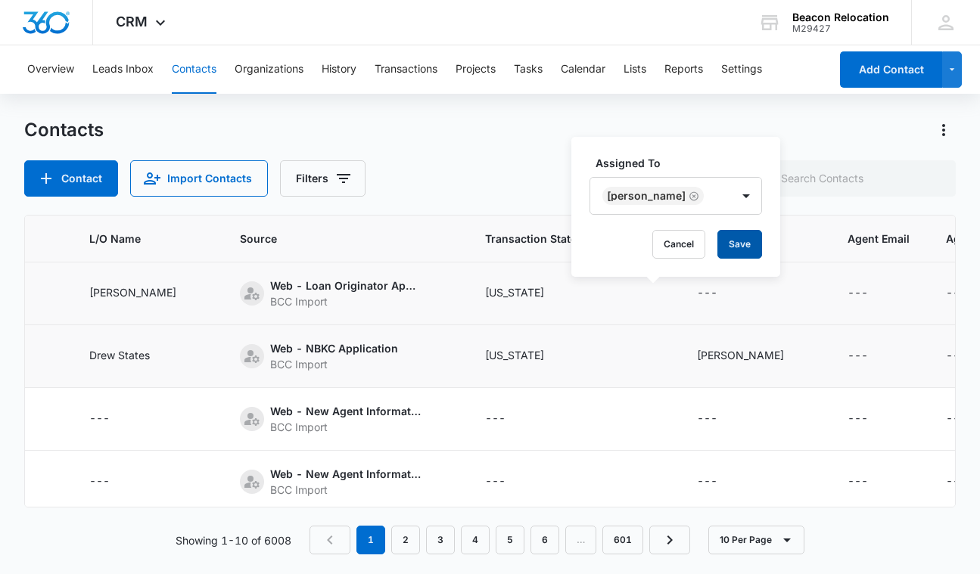
click at [717, 241] on button "Save" at bounding box center [739, 244] width 45 height 29
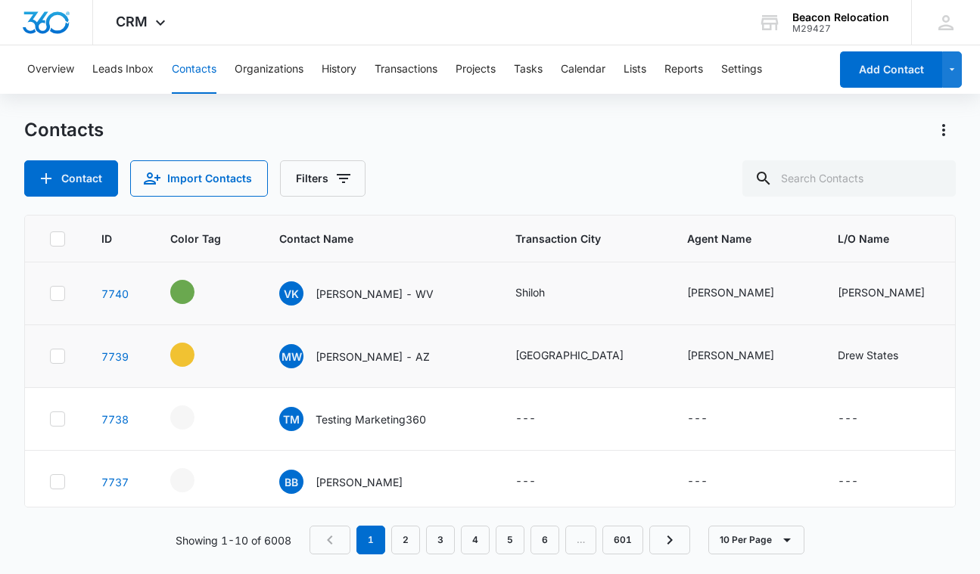
scroll to position [0, 0]
